Goal: Task Accomplishment & Management: Manage account settings

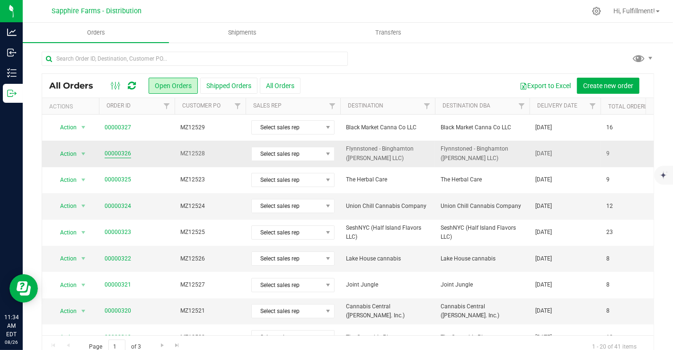
click at [120, 153] on link "00000326" at bounding box center [118, 153] width 26 height 9
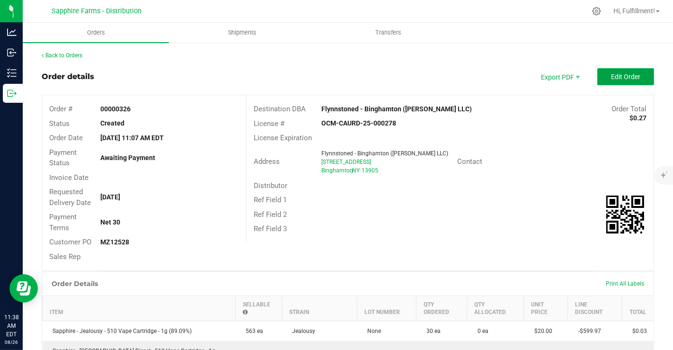
click at [611, 76] on span "Edit Order" at bounding box center [625, 77] width 29 height 8
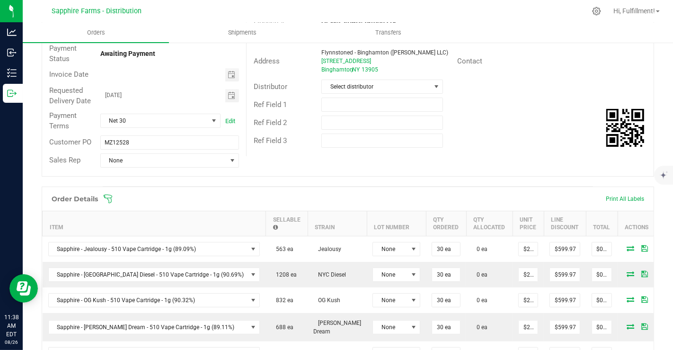
scroll to position [112, 0]
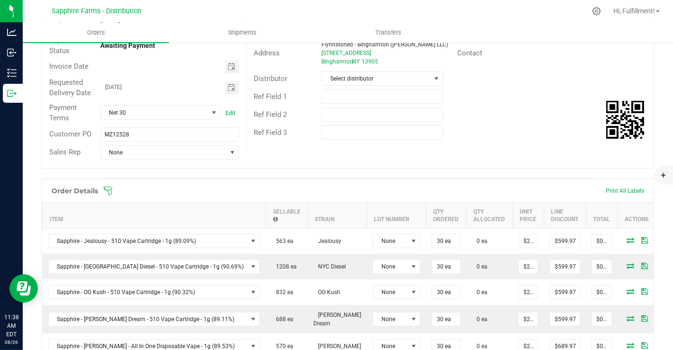
click at [109, 189] on icon at bounding box center [107, 190] width 9 height 9
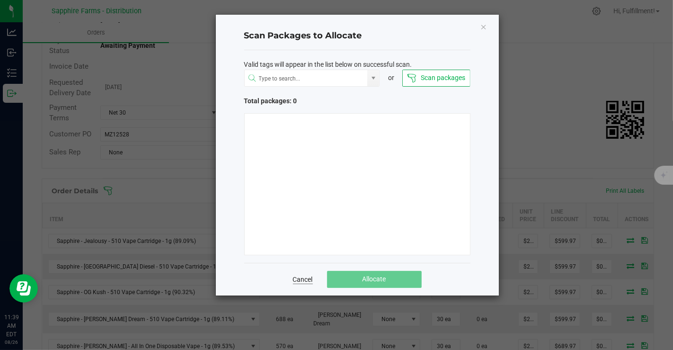
click at [305, 276] on link "Cancel" at bounding box center [303, 278] width 20 height 9
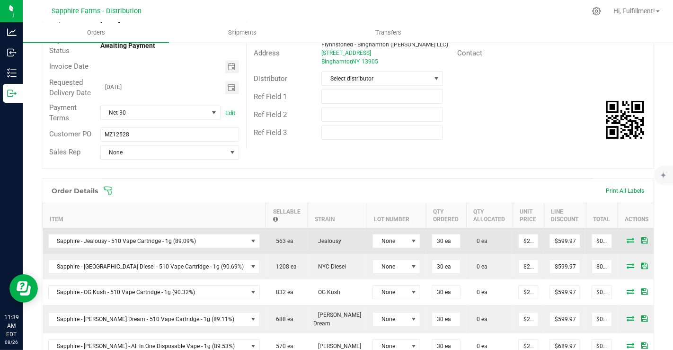
click at [626, 239] on icon at bounding box center [630, 240] width 8 height 6
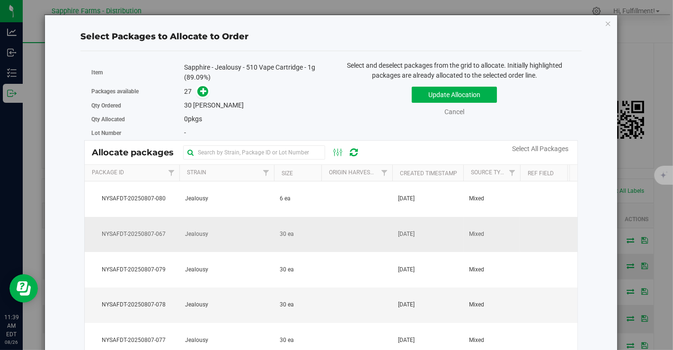
click at [326, 226] on td at bounding box center [356, 234] width 71 height 35
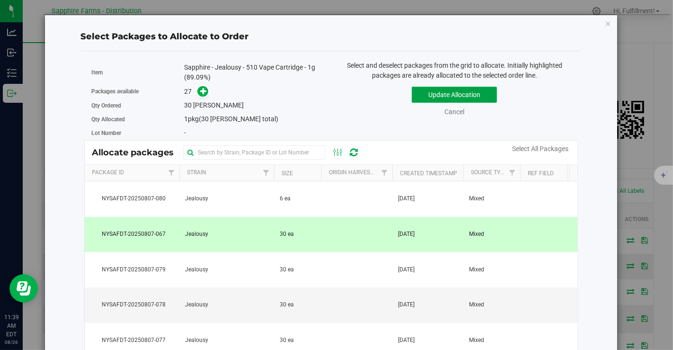
click at [416, 88] on button "Update Allocation" at bounding box center [454, 95] width 85 height 16
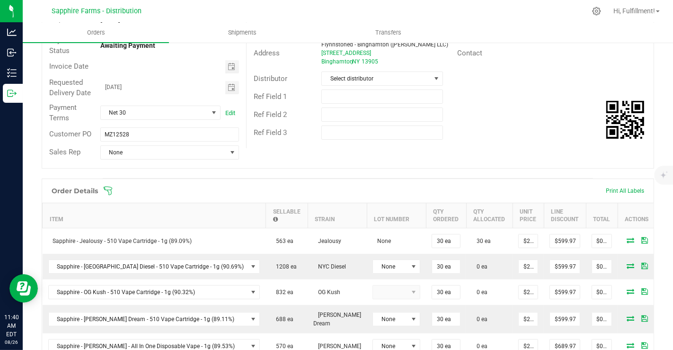
click at [110, 190] on icon at bounding box center [107, 190] width 9 height 9
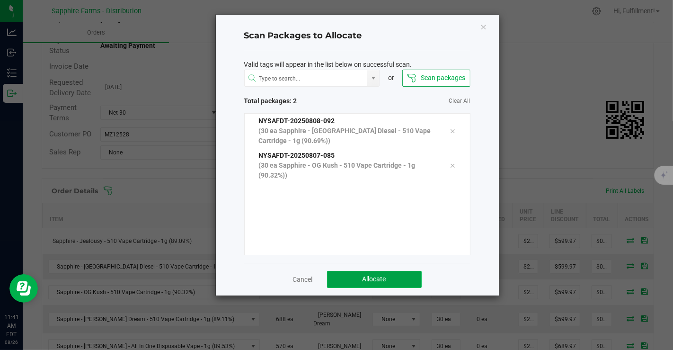
click at [373, 275] on span "Allocate" at bounding box center [374, 279] width 24 height 8
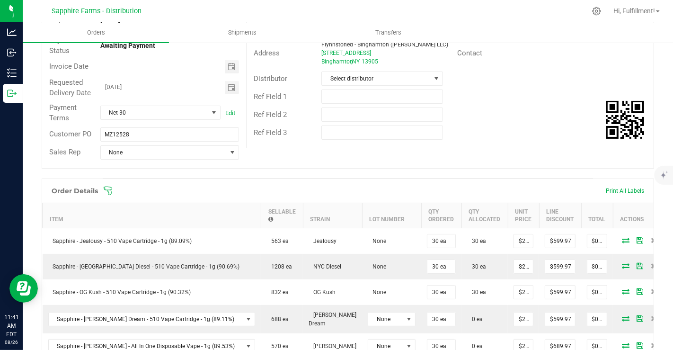
click at [108, 189] on icon at bounding box center [107, 190] width 9 height 9
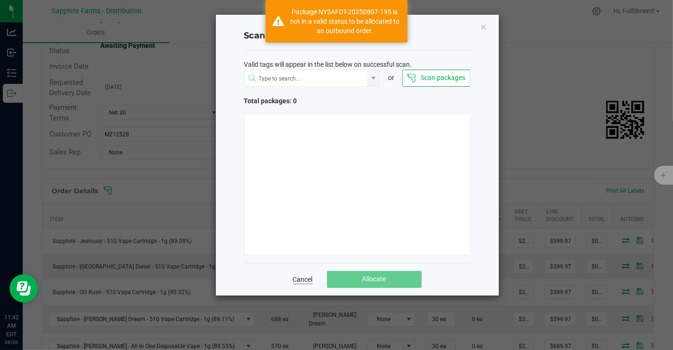
click at [299, 281] on link "Cancel" at bounding box center [303, 278] width 20 height 9
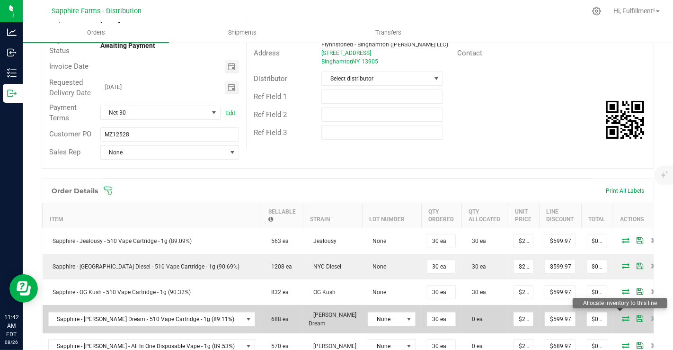
click at [622, 315] on icon at bounding box center [626, 318] width 8 height 6
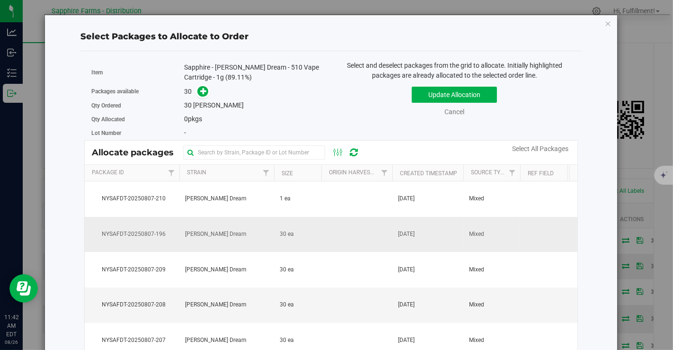
click at [414, 234] on span "Aug 7, 2025" at bounding box center [406, 233] width 17 height 9
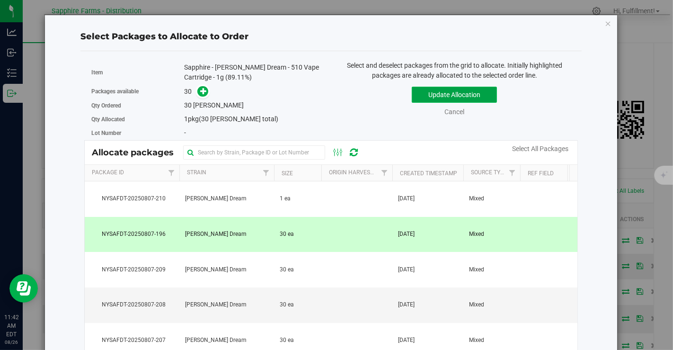
click at [433, 89] on button "Update Allocation" at bounding box center [454, 95] width 85 height 16
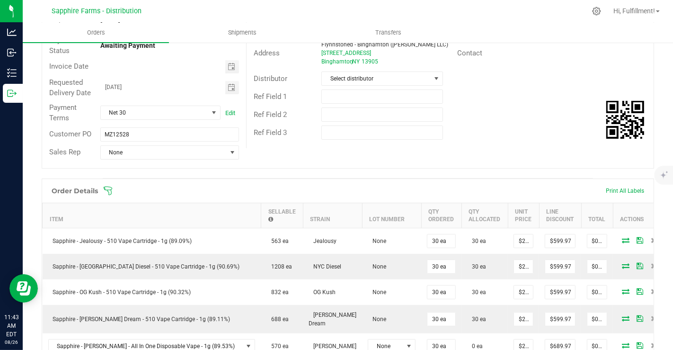
click at [111, 186] on icon at bounding box center [108, 190] width 9 height 9
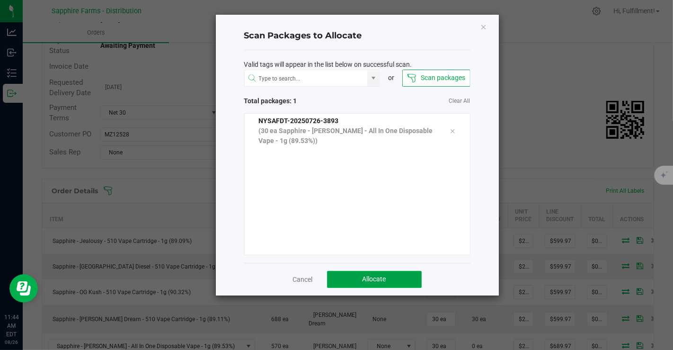
click at [379, 275] on span "Allocate" at bounding box center [374, 279] width 24 height 8
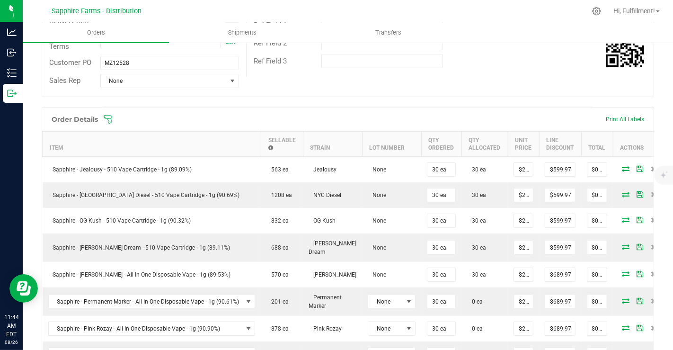
scroll to position [197, 0]
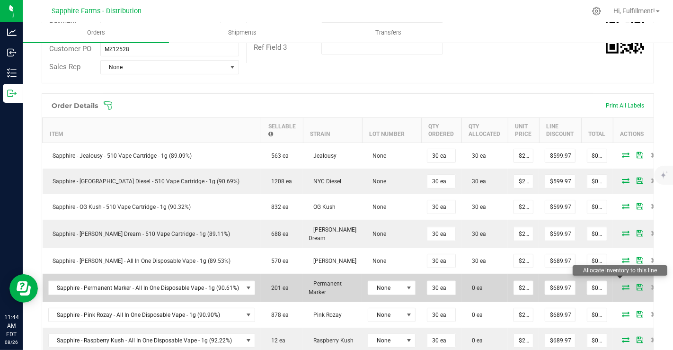
click at [622, 284] on icon at bounding box center [626, 287] width 8 height 6
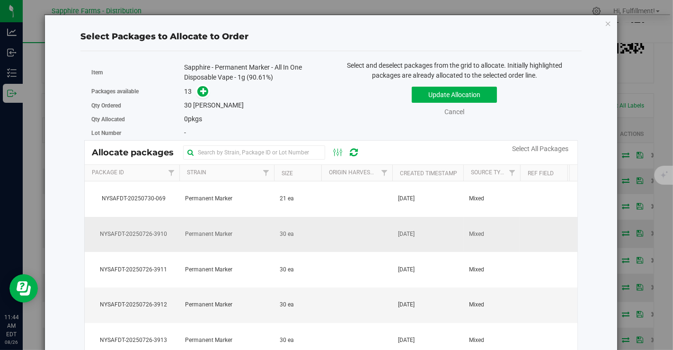
click at [414, 229] on span "Jul 26, 2025" at bounding box center [406, 233] width 17 height 9
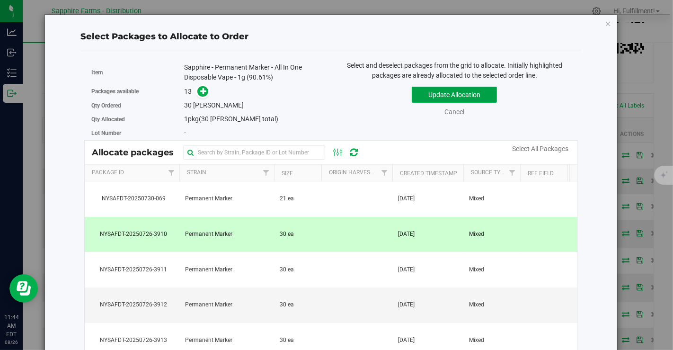
click at [440, 90] on button "Update Allocation" at bounding box center [454, 95] width 85 height 16
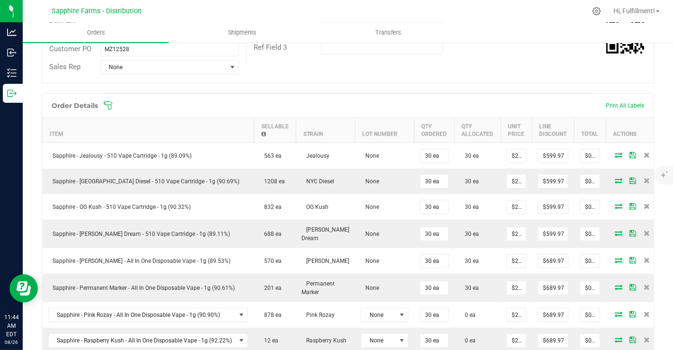
click at [107, 104] on icon at bounding box center [107, 105] width 9 height 9
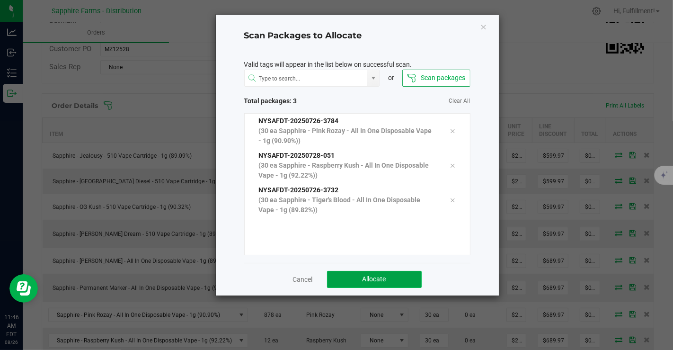
click at [386, 278] on span "Allocate" at bounding box center [374, 279] width 24 height 8
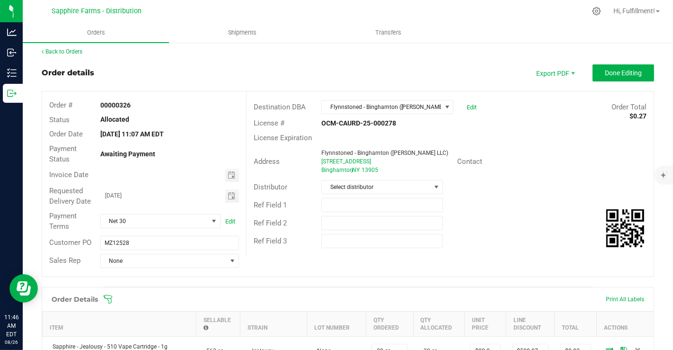
scroll to position [0, 0]
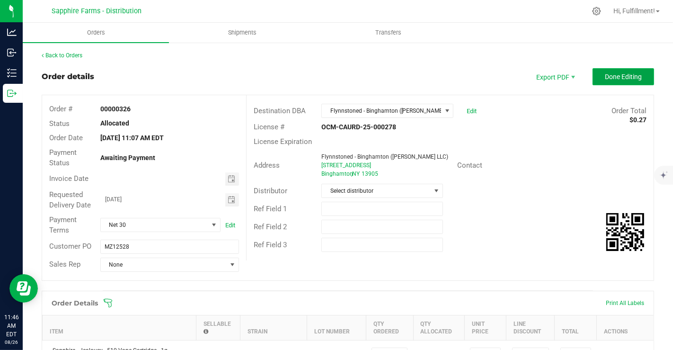
click at [605, 75] on span "Done Editing" at bounding box center [623, 77] width 37 height 8
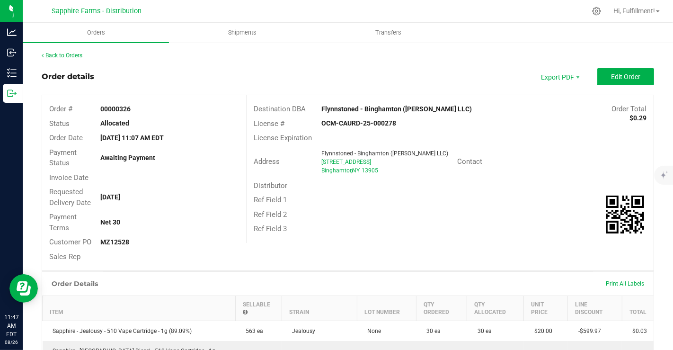
click at [62, 56] on link "Back to Orders" at bounding box center [62, 55] width 41 height 7
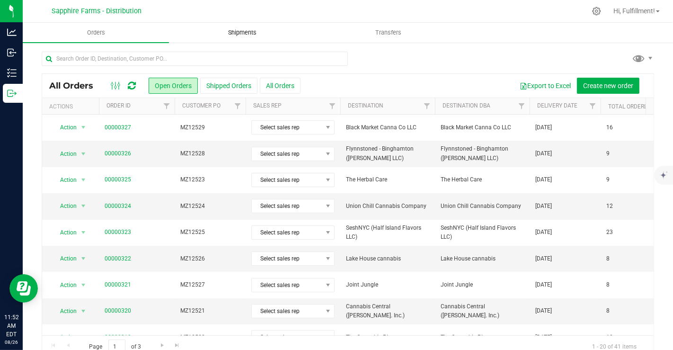
click at [238, 31] on span "Shipments" at bounding box center [242, 32] width 54 height 9
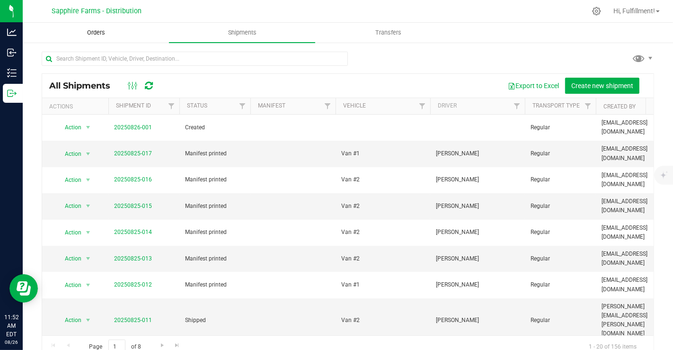
click at [97, 32] on span "Orders" at bounding box center [96, 32] width 44 height 9
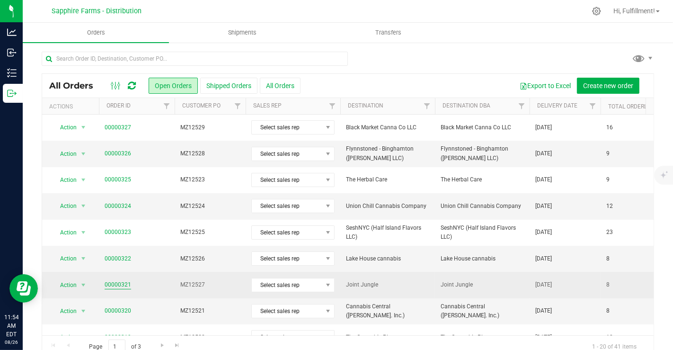
click at [116, 280] on link "00000321" at bounding box center [118, 284] width 26 height 9
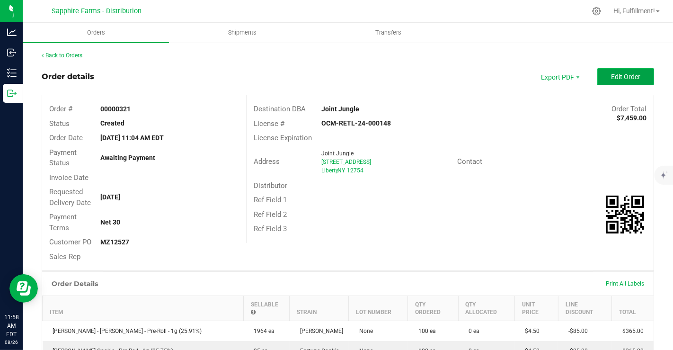
click at [612, 73] on span "Edit Order" at bounding box center [625, 77] width 29 height 8
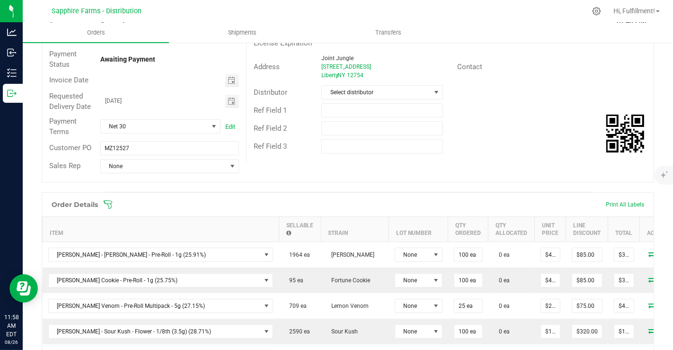
scroll to position [116, 0]
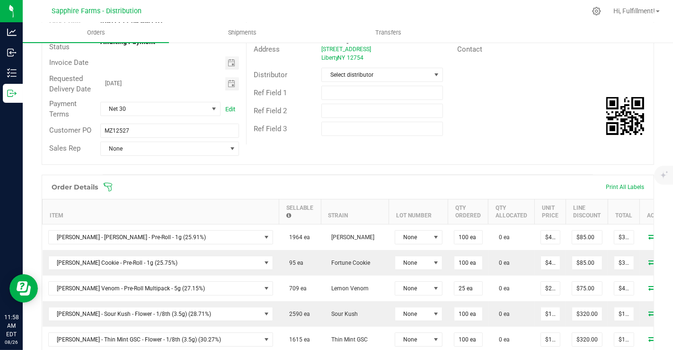
click at [107, 182] on icon at bounding box center [107, 186] width 9 height 9
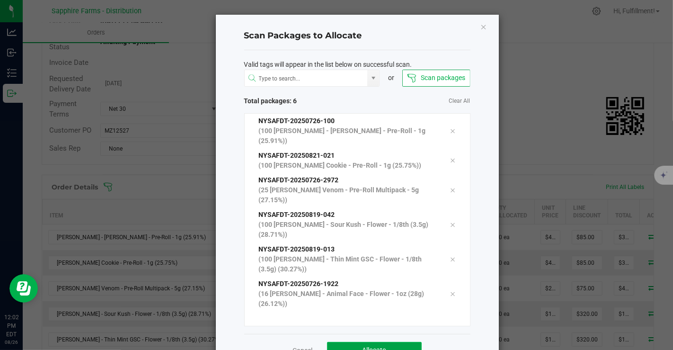
click at [368, 342] on button "Allocate" at bounding box center [374, 350] width 95 height 17
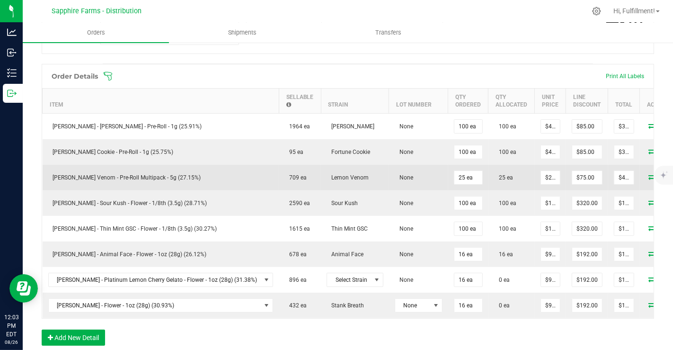
scroll to position [228, 0]
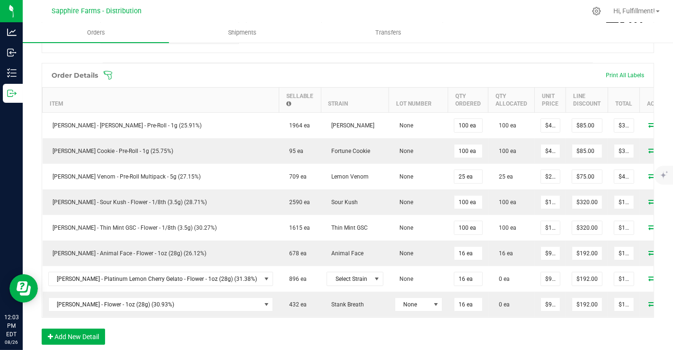
click at [110, 74] on icon at bounding box center [107, 74] width 9 height 9
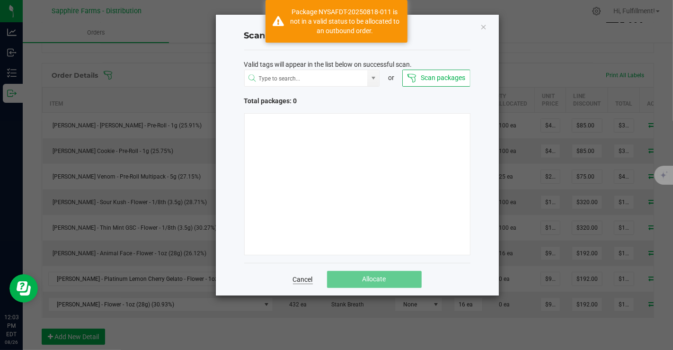
click at [304, 280] on link "Cancel" at bounding box center [303, 278] width 20 height 9
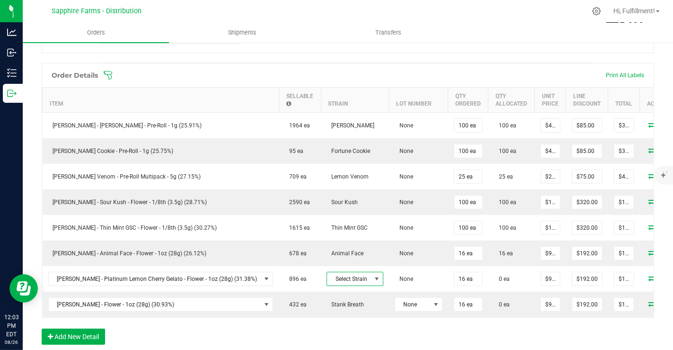
click at [327, 280] on span "Select Strain" at bounding box center [349, 278] width 44 height 13
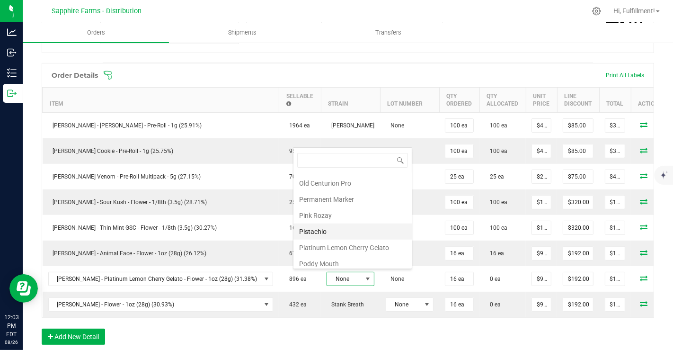
scroll to position [642, 0]
click at [368, 238] on li "Platinum Lemon Cherry Gelato" at bounding box center [352, 246] width 118 height 16
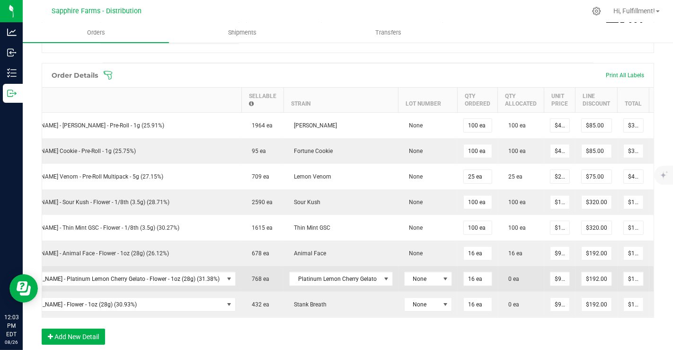
scroll to position [0, 43]
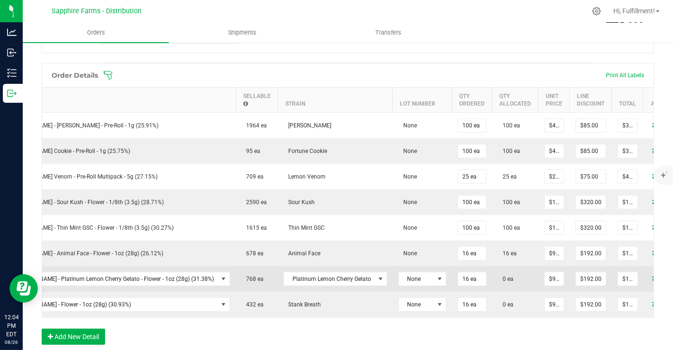
click at [652, 275] on icon at bounding box center [656, 278] width 8 height 6
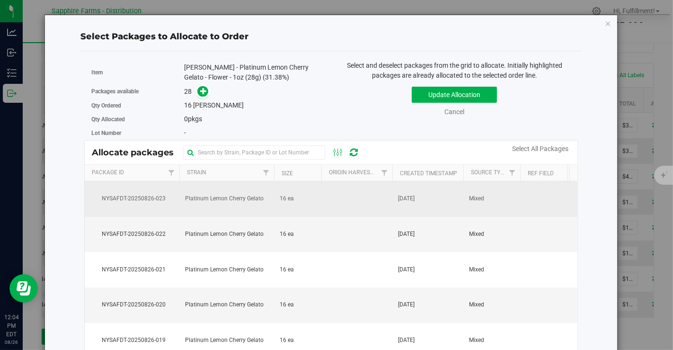
click at [370, 202] on td at bounding box center [356, 198] width 71 height 35
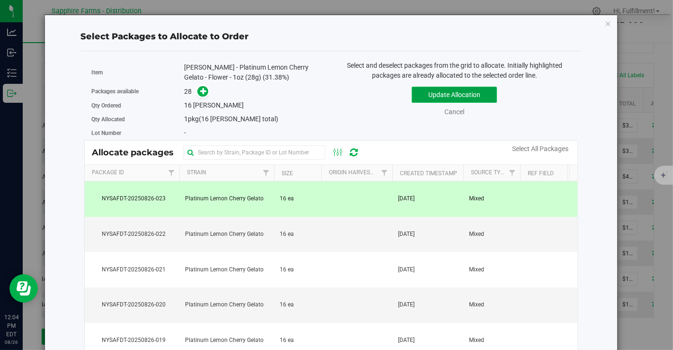
click at [435, 94] on button "Update Allocation" at bounding box center [454, 95] width 85 height 16
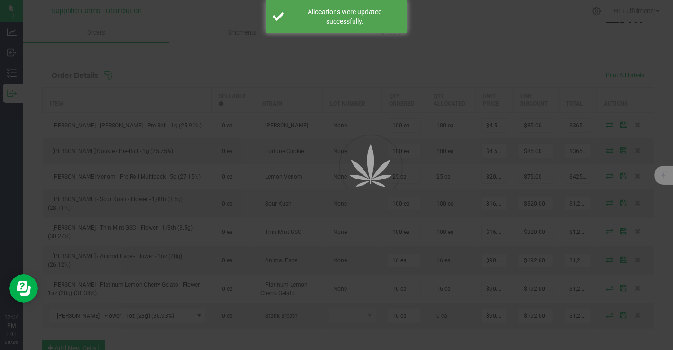
scroll to position [0, 0]
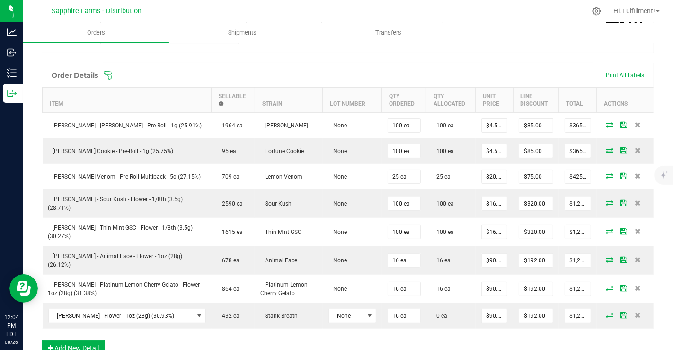
click at [108, 70] on icon at bounding box center [107, 74] width 9 height 9
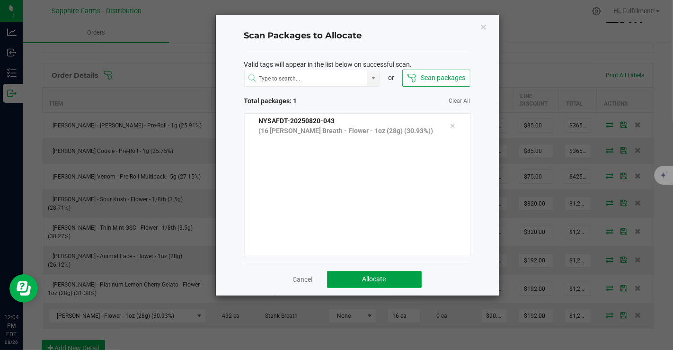
click at [381, 275] on span "Allocate" at bounding box center [374, 279] width 24 height 8
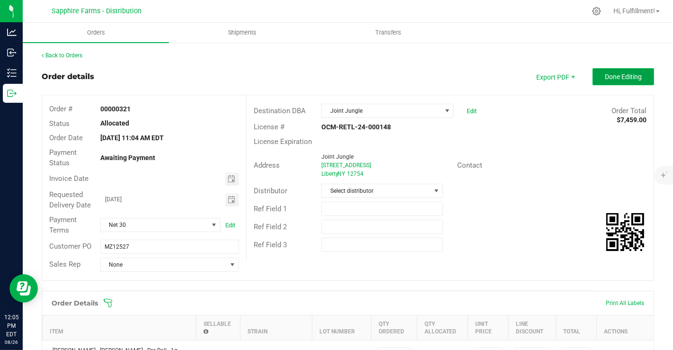
click at [628, 71] on button "Done Editing" at bounding box center [622, 76] width 61 height 17
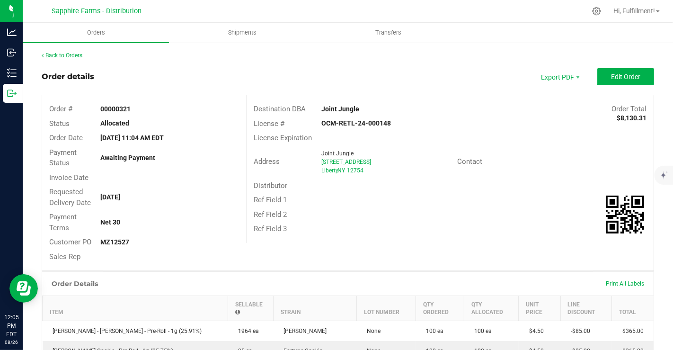
click at [60, 53] on link "Back to Orders" at bounding box center [62, 55] width 41 height 7
